Goal: Task Accomplishment & Management: Manage account settings

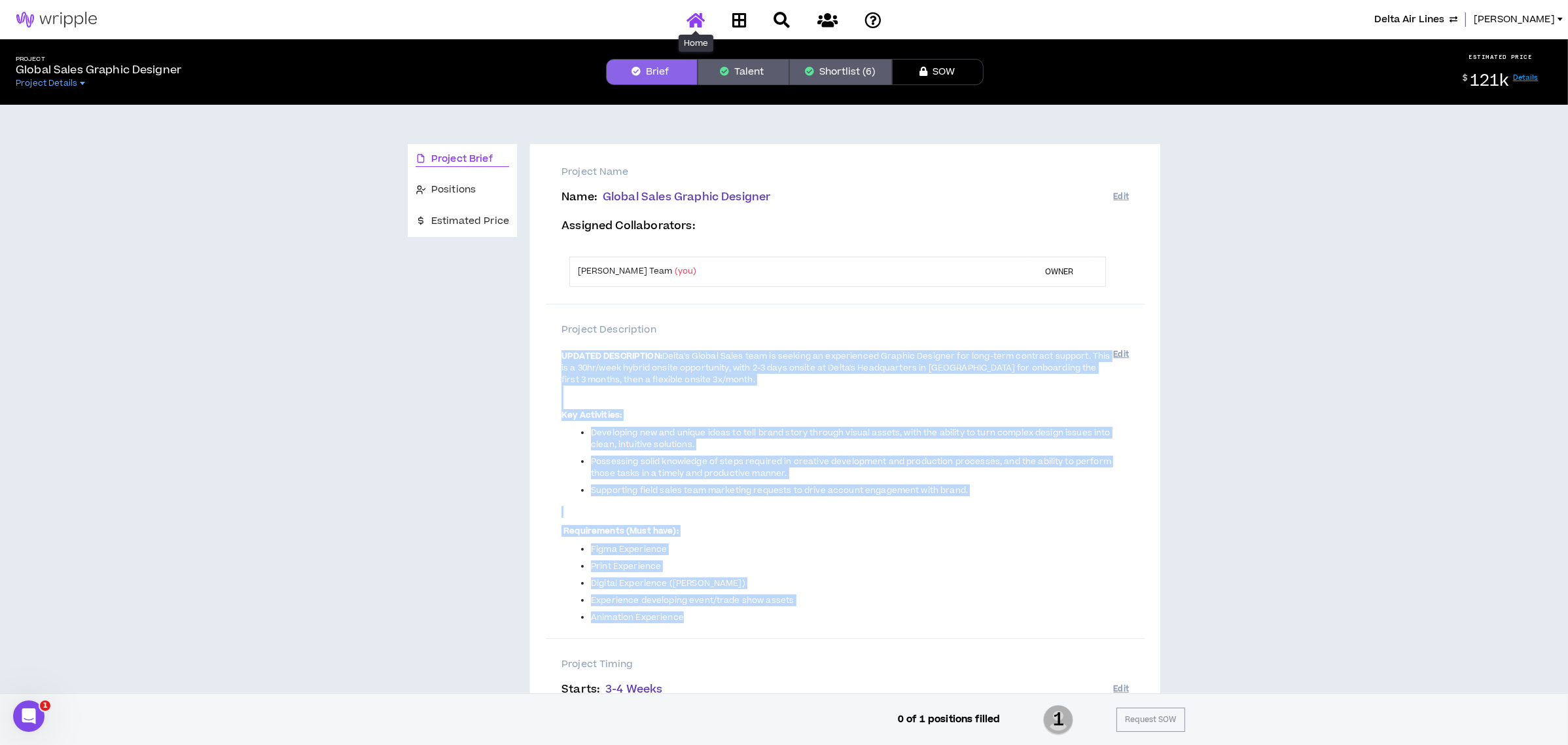
click at [697, 21] on icon at bounding box center [695, 20] width 19 height 16
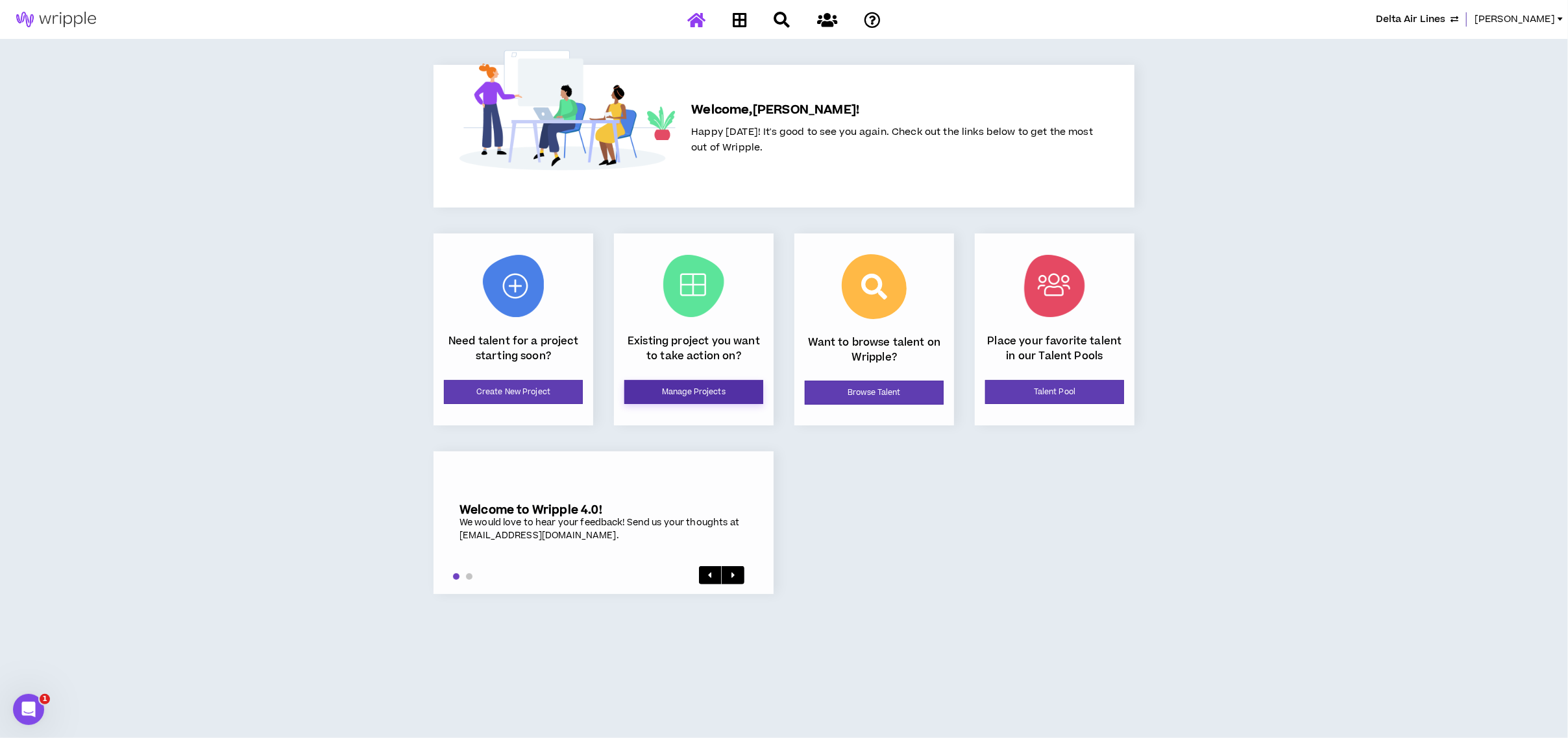
click at [708, 394] on link "Manage Projects" at bounding box center [693, 392] width 139 height 24
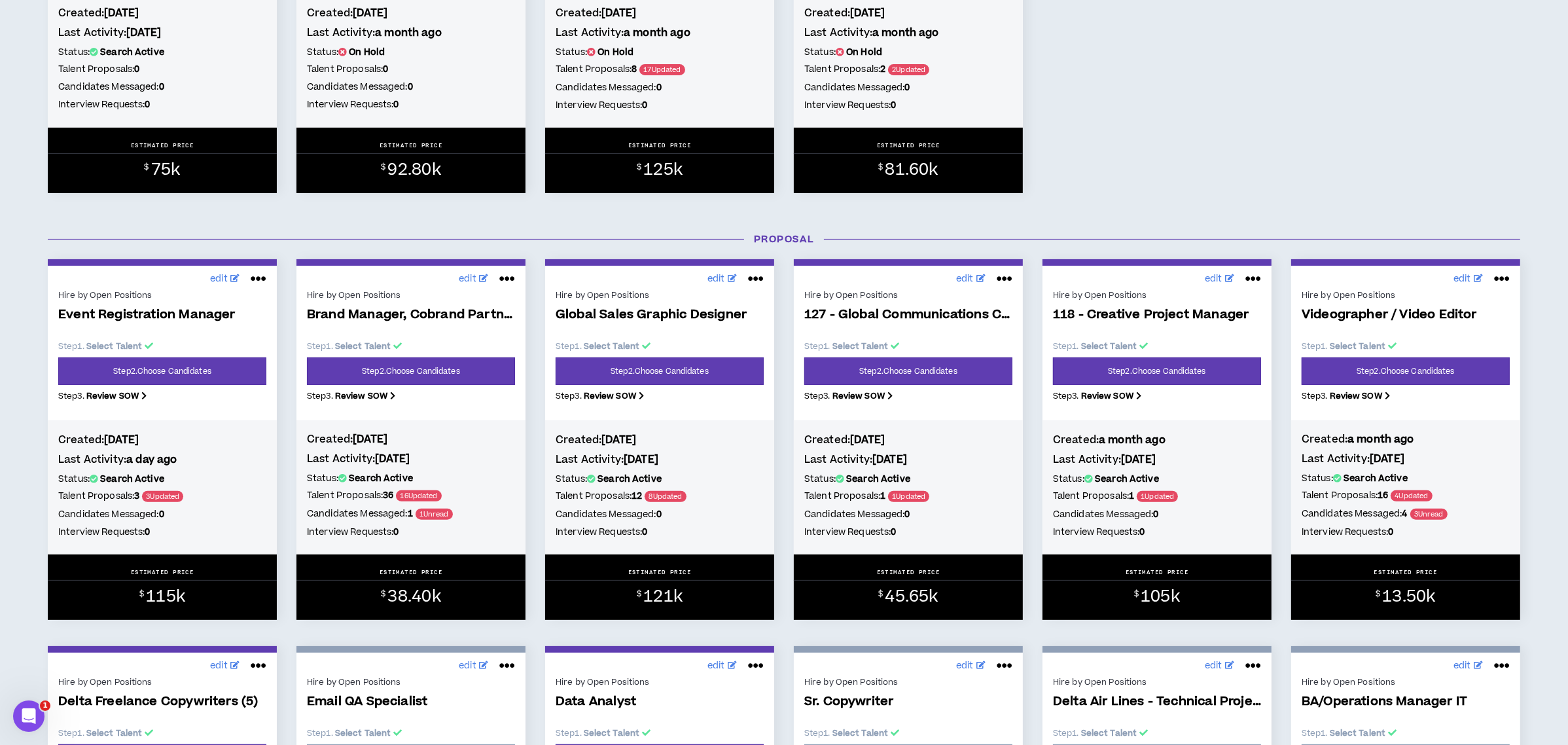
scroll to position [436, 0]
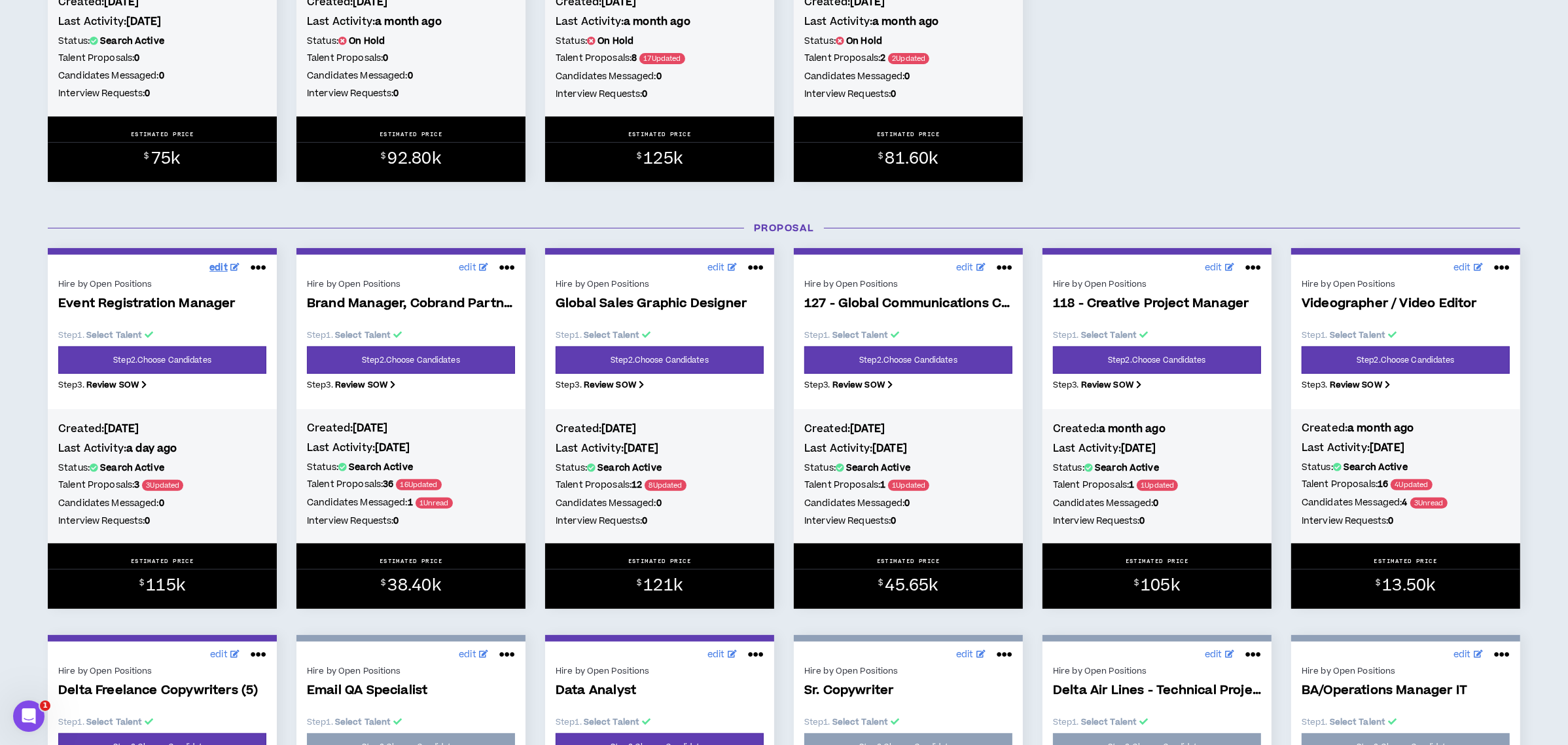
click at [219, 266] on span "edit" at bounding box center [219, 268] width 19 height 14
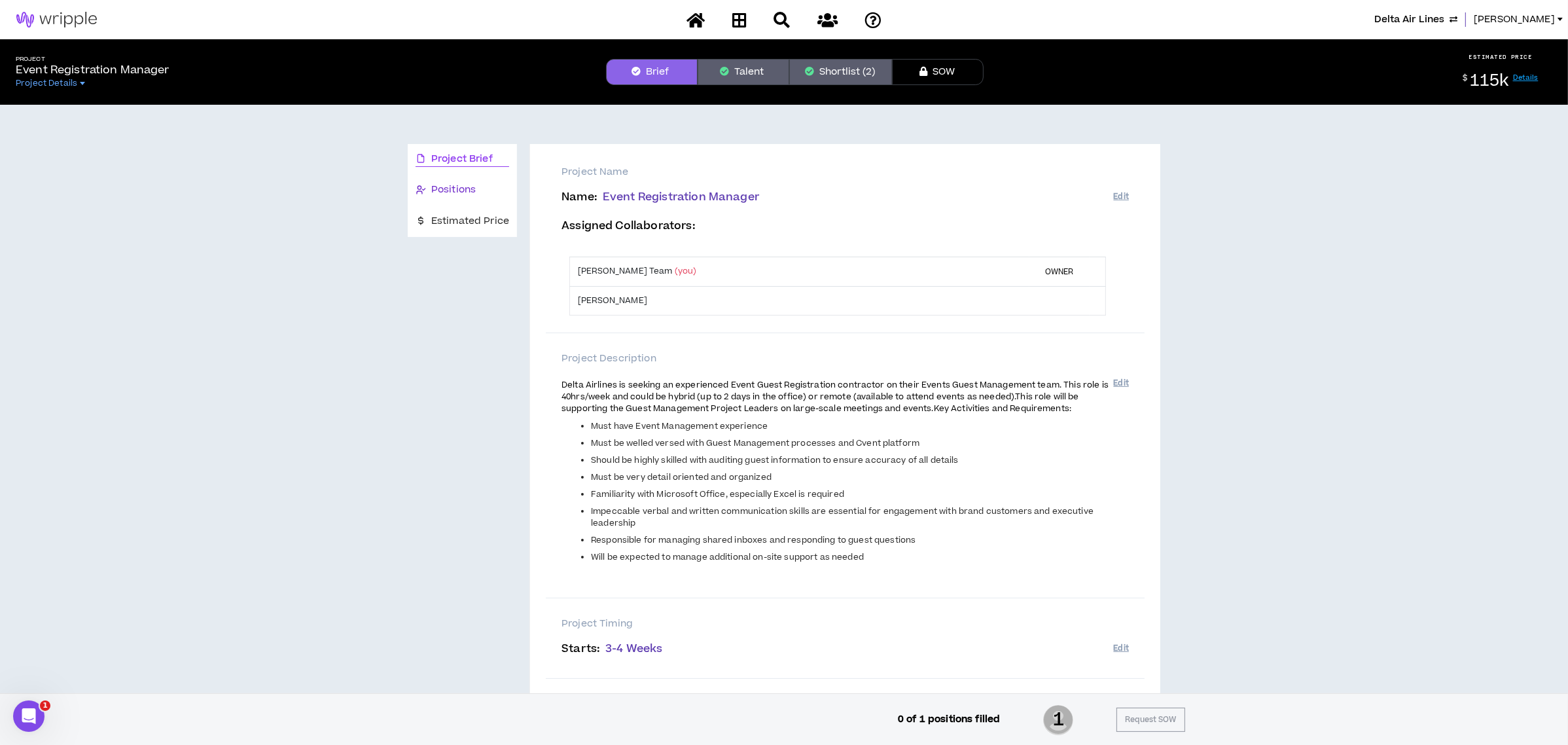
click at [438, 185] on span "Positions" at bounding box center [453, 190] width 45 height 15
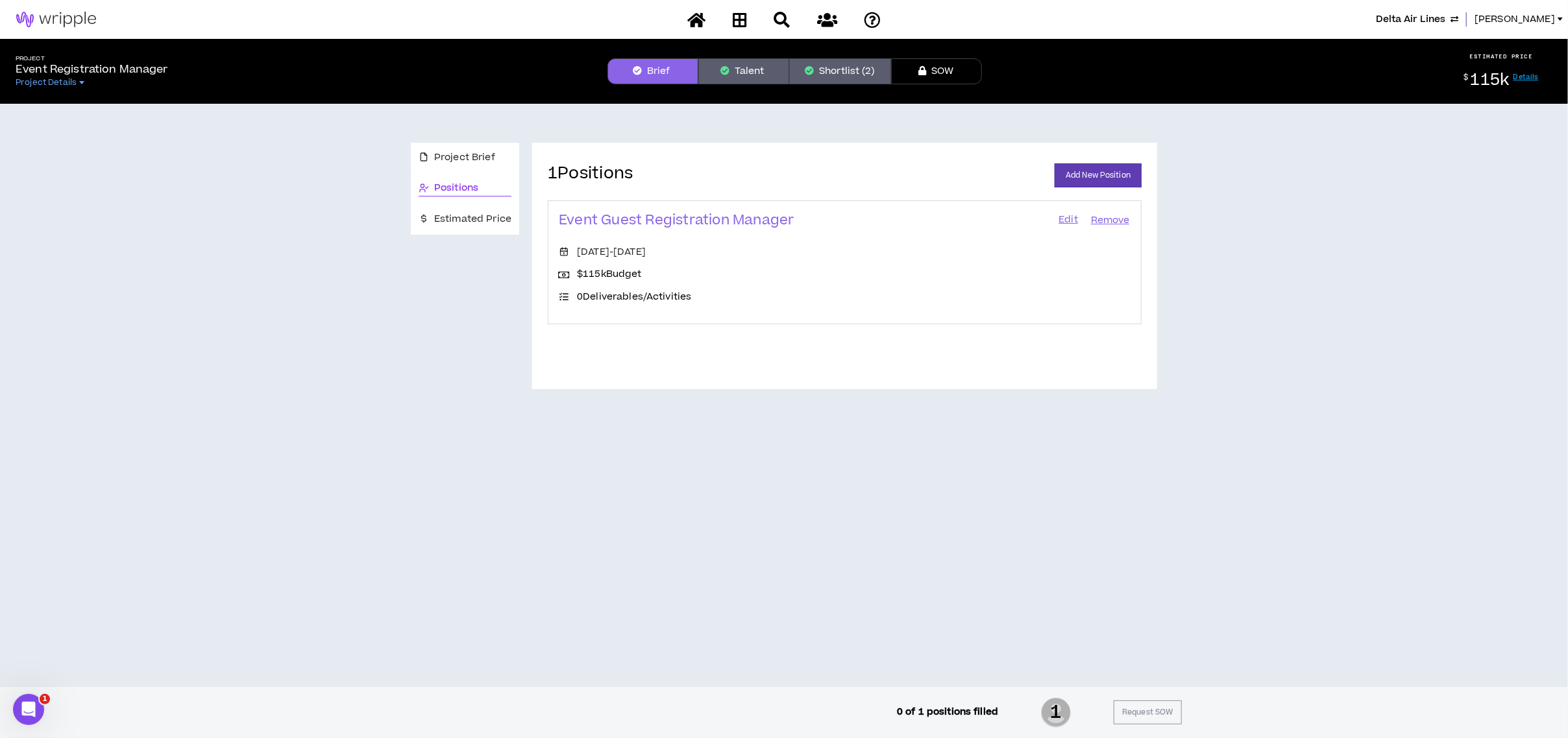
click at [1068, 212] on link "Edit" at bounding box center [1067, 221] width 22 height 18
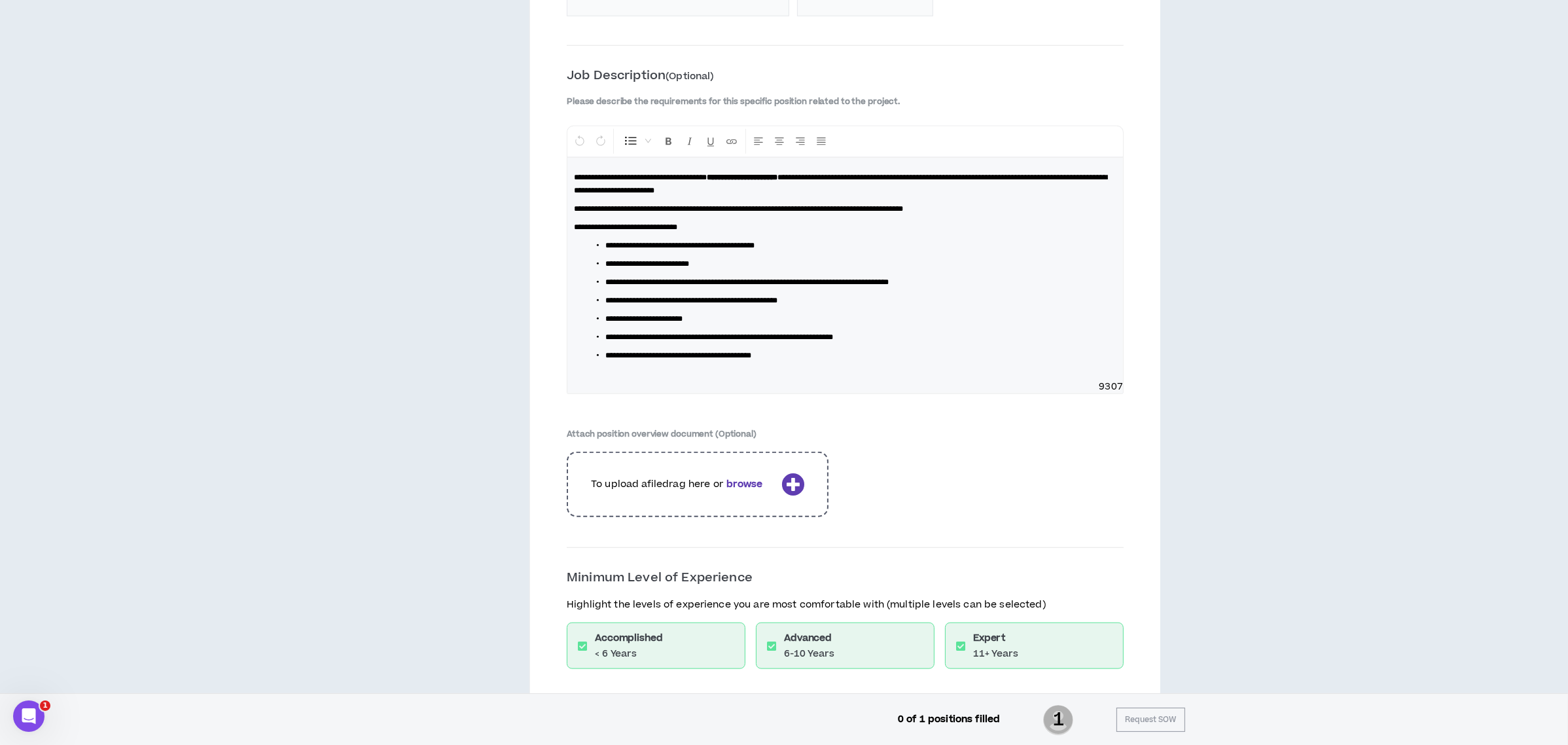
scroll to position [1885, 0]
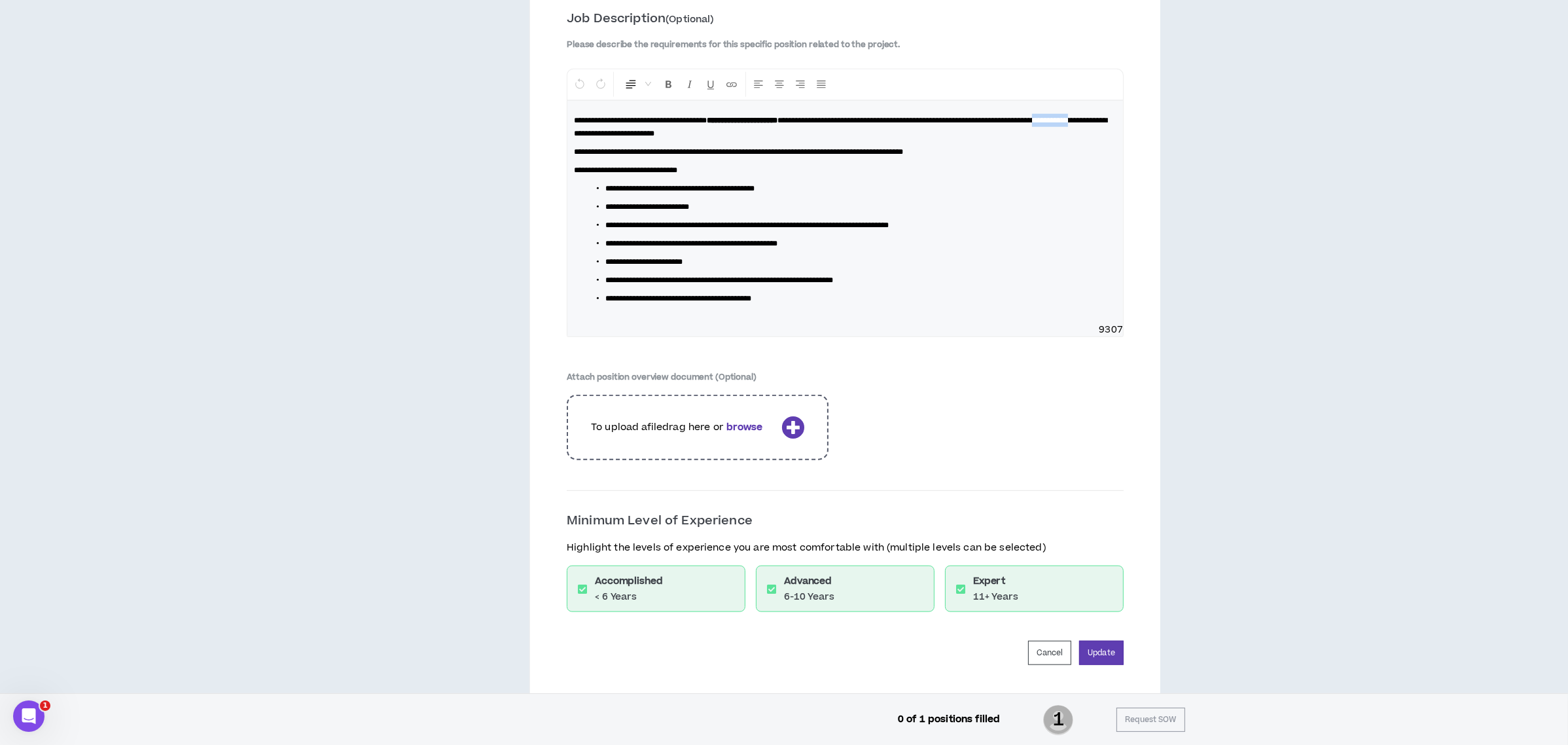
drag, startPoint x: 661, startPoint y: 177, endPoint x: 706, endPoint y: 177, distance: 45.0
click at [706, 138] on span "**********" at bounding box center [840, 127] width 533 height 21
click at [857, 138] on span "**********" at bounding box center [840, 127] width 533 height 21
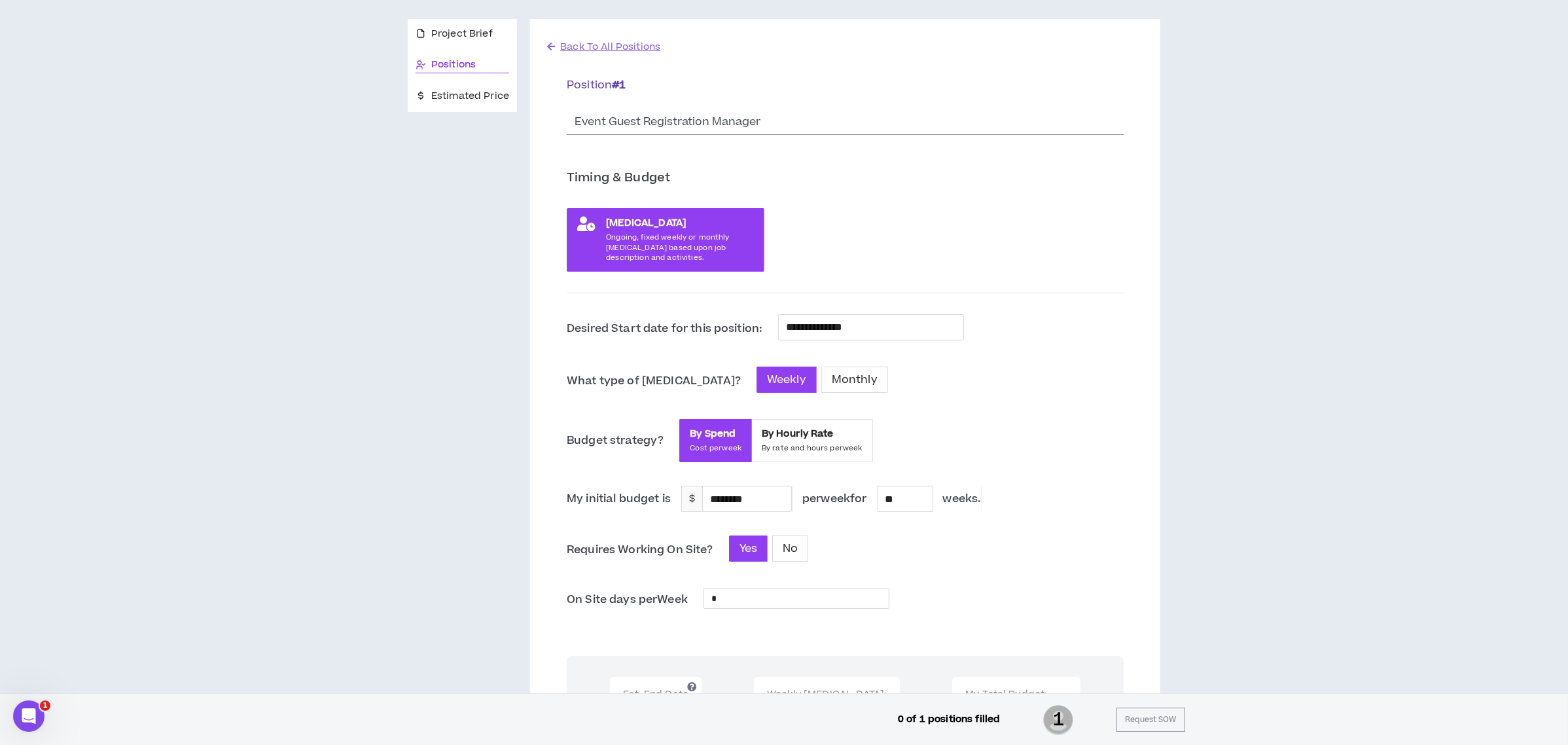
scroll to position [0, 0]
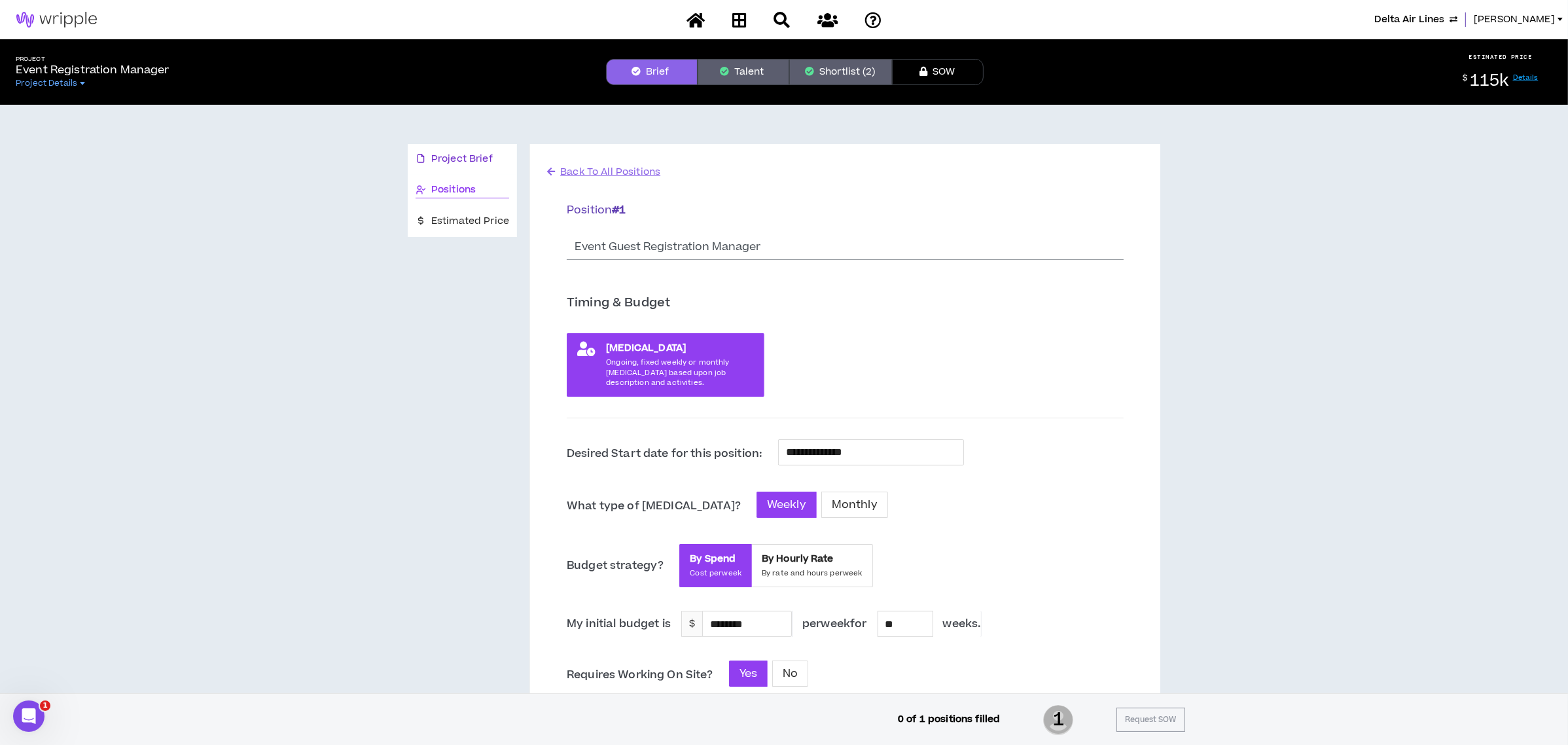
click at [449, 155] on span "Project Brief" at bounding box center [462, 160] width 62 height 15
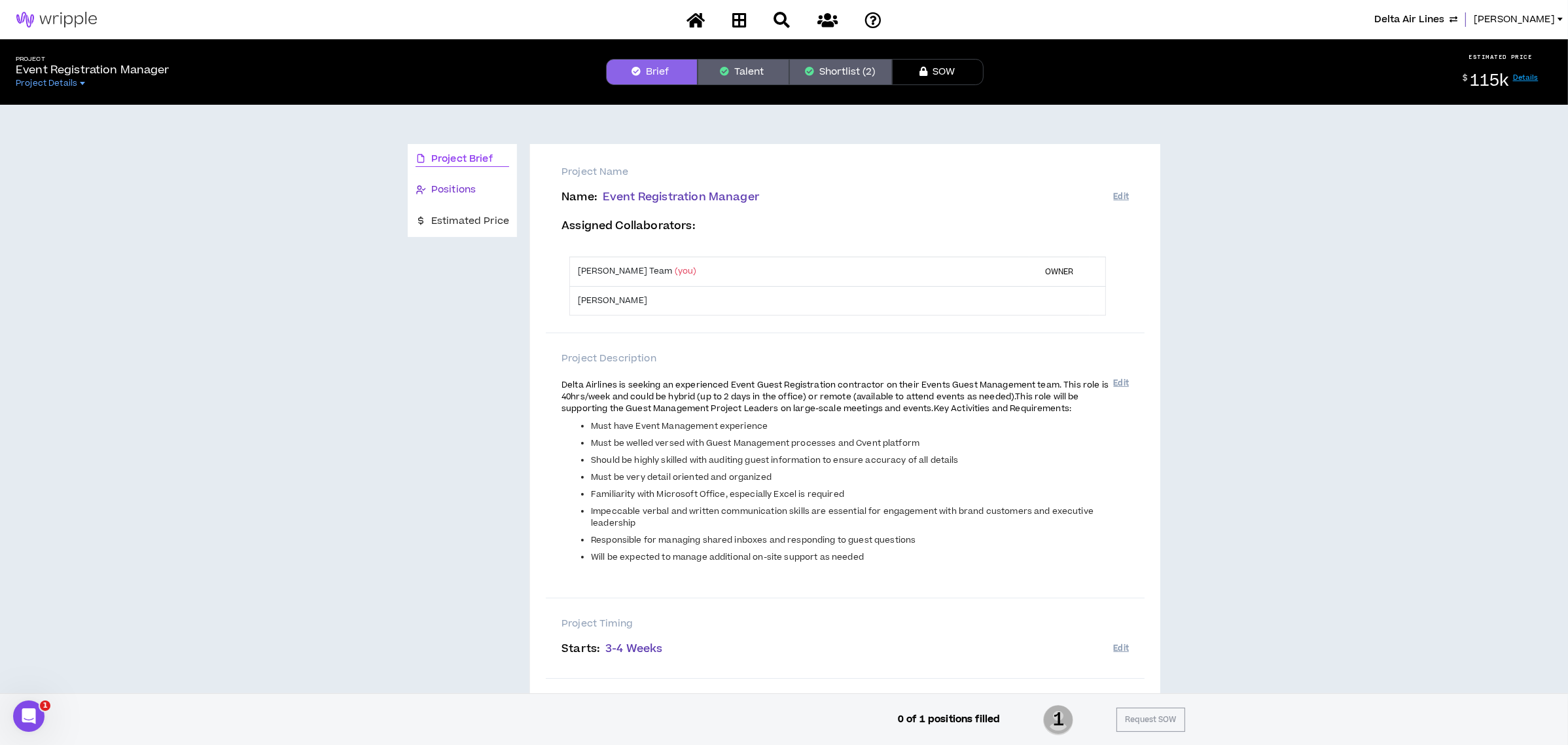
click at [460, 198] on div "Positions" at bounding box center [462, 190] width 94 height 15
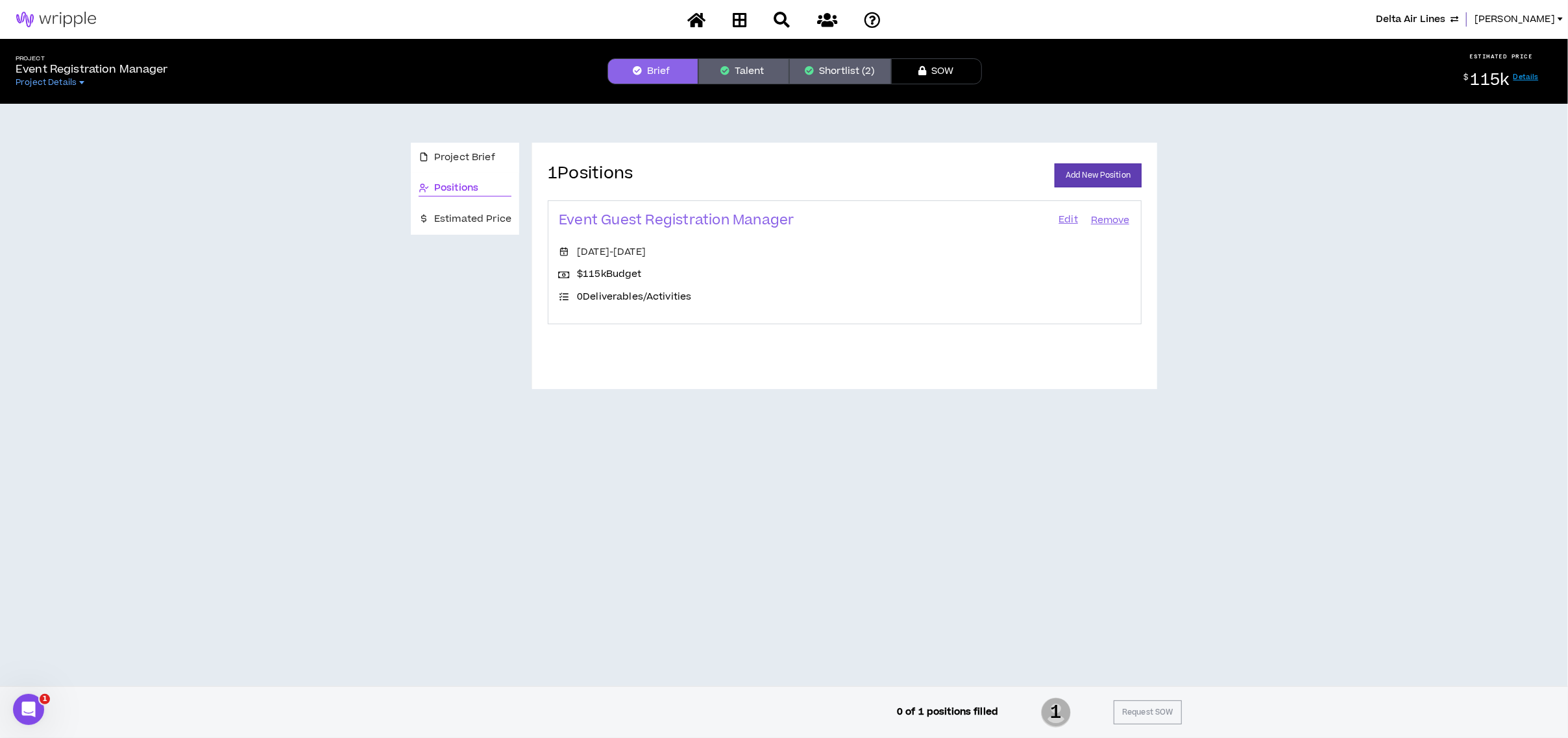
click at [1065, 215] on link "Edit" at bounding box center [1067, 221] width 22 height 18
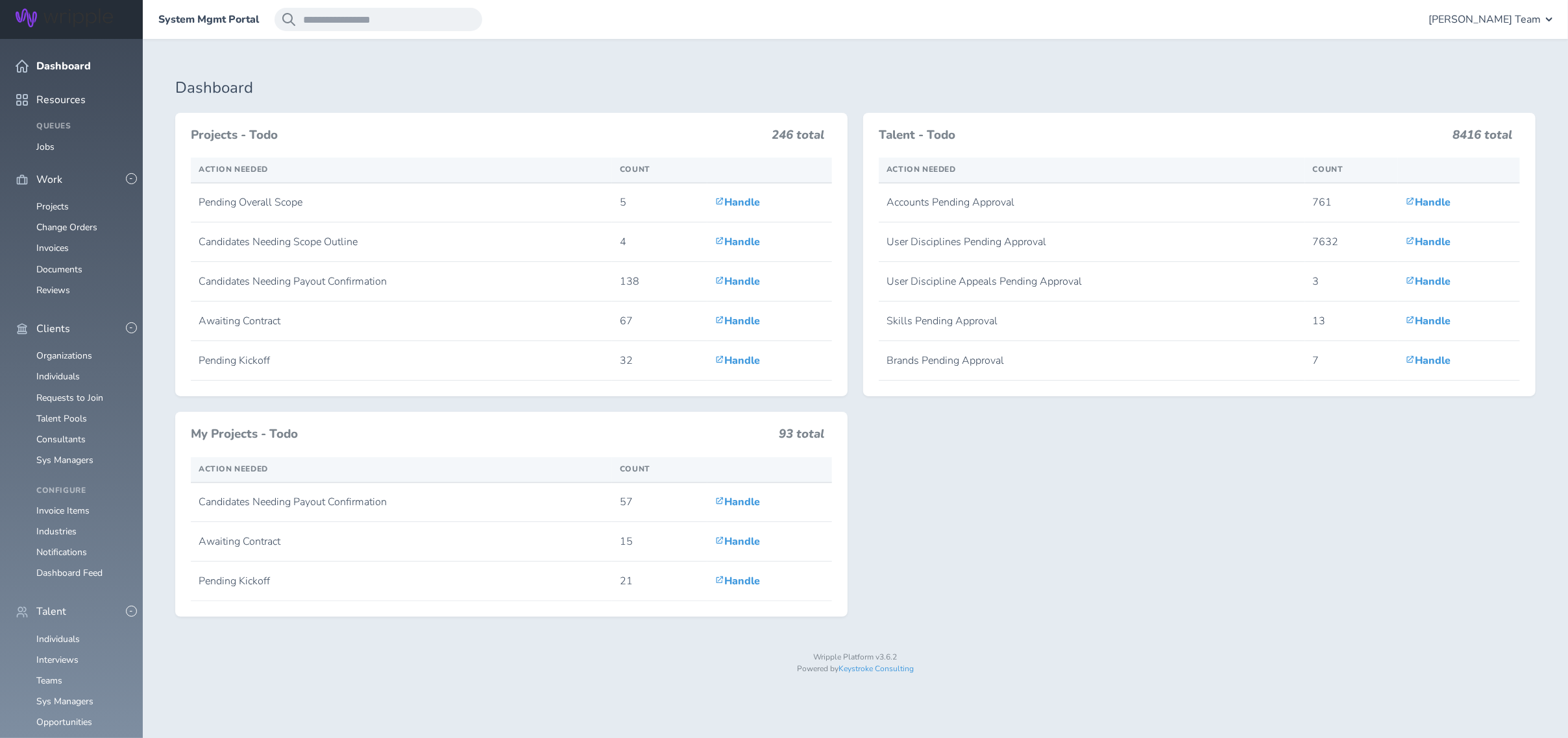
scroll to position [346, 0]
